Goal: Information Seeking & Learning: Learn about a topic

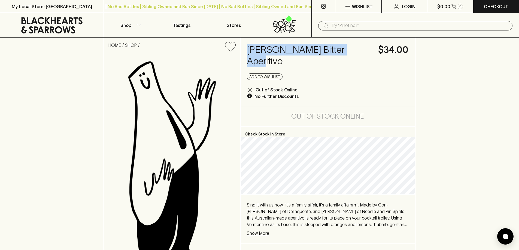
drag, startPoint x: 350, startPoint y: 48, endPoint x: 240, endPoint y: 56, distance: 110.3
click at [240, 56] on div "[PERSON_NAME] Bitter Aperitivo $34.00 Add to wishlist Out of Stock Online No Fu…" at bounding box center [327, 72] width 175 height 69
copy h4 "[PERSON_NAME] Bitter Aperitivo"
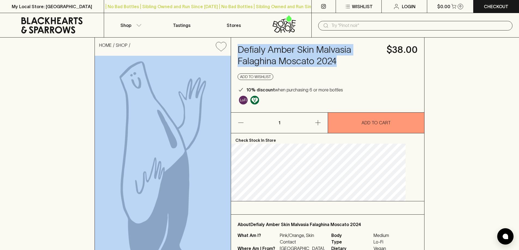
drag, startPoint x: 349, startPoint y: 59, endPoint x: 236, endPoint y: 59, distance: 112.8
click at [236, 59] on div "HOME SHOP Defialy Amber Skin Malvasia Falaghina Moscato 2024 $38.00 Add to wish…" at bounding box center [260, 158] width 330 height 241
copy div "Defialy Amber Skin Malvasia Falaghina Moscato 2024"
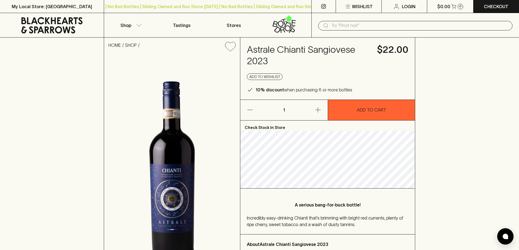
scroll to position [27, 0]
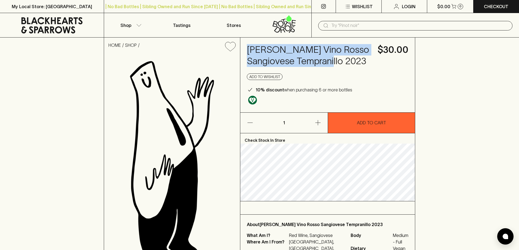
drag, startPoint x: 321, startPoint y: 62, endPoint x: 242, endPoint y: 50, distance: 80.0
click at [239, 48] on div "HOME SHOP [PERSON_NAME] Vino Rosso Sangiovese Tempranillo 2023 $30.00 Add to wi…" at bounding box center [259, 155] width 311 height 234
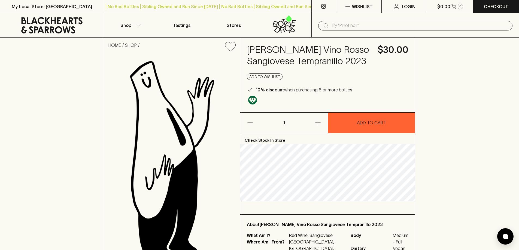
click at [377, 87] on div "10% discount when purchasing 6 or more bottles" at bounding box center [328, 90] width 162 height 7
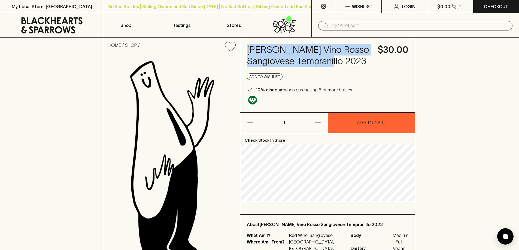
drag, startPoint x: 317, startPoint y: 63, endPoint x: 247, endPoint y: 48, distance: 71.5
click at [247, 48] on div "[PERSON_NAME] Vino Rosso Sangiovese Tempranillo 2023 $30.00 Add to wishlist 10%…" at bounding box center [327, 75] width 175 height 75
copy h4 "Amato Vino Rosso Sangiovese Tempranillo 2023"
